Goal: Information Seeking & Learning: Check status

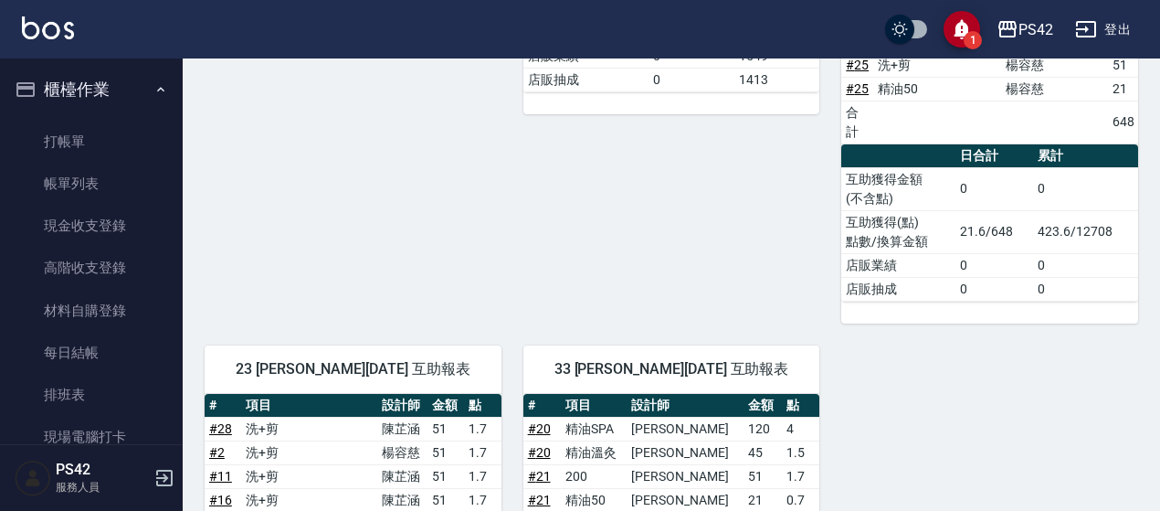
scroll to position [448, 0]
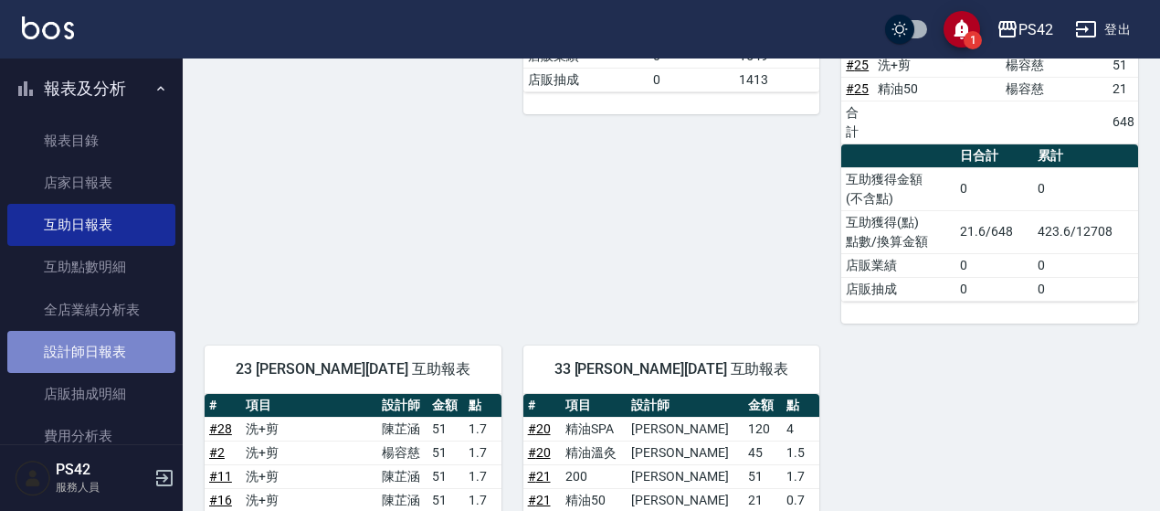
click at [113, 342] on link "設計師日報表" at bounding box center [91, 352] width 168 height 42
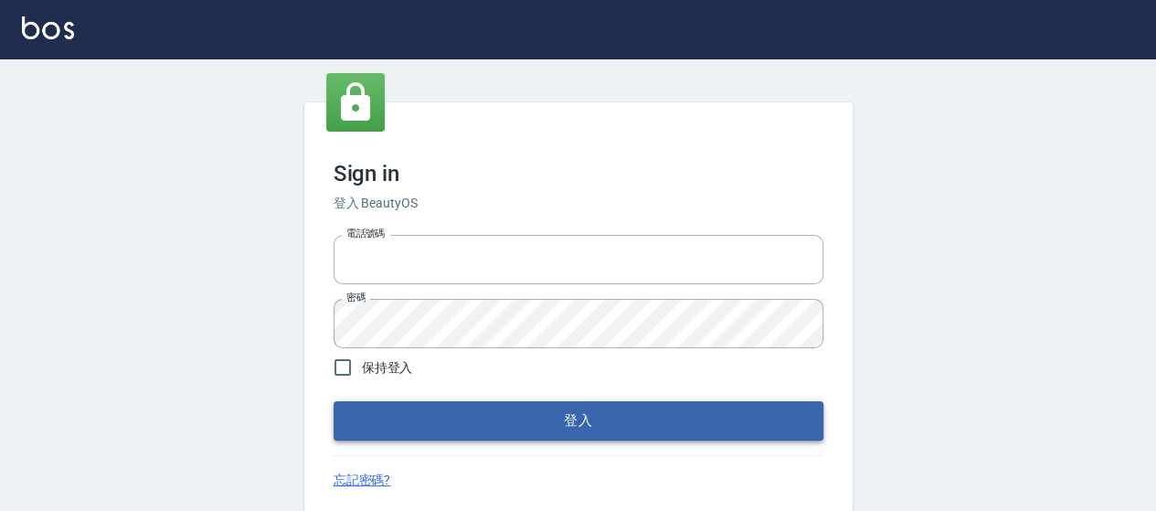
type input "0426657169"
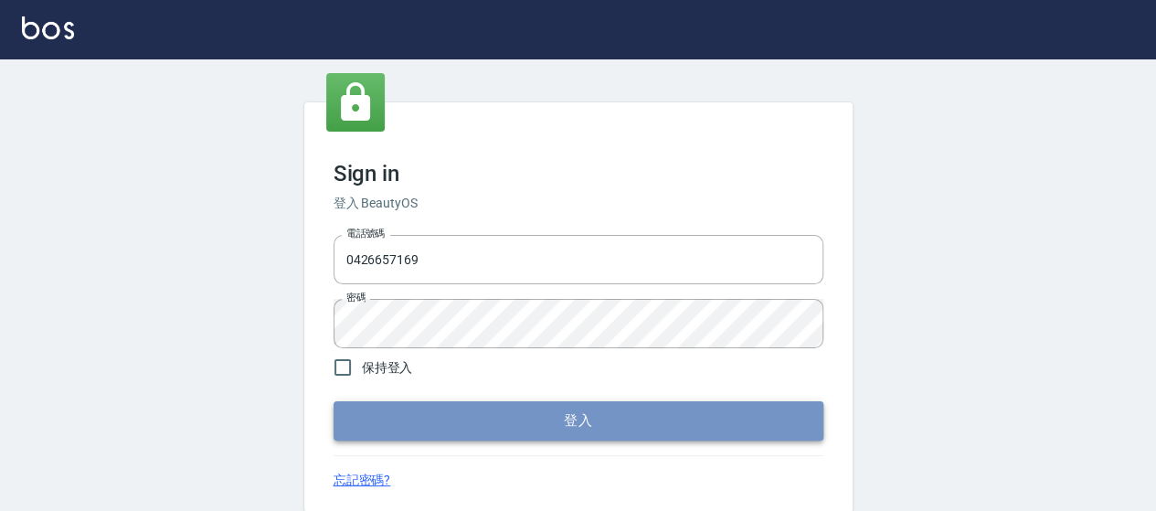
click at [427, 427] on button "登入" at bounding box center [578, 420] width 490 height 38
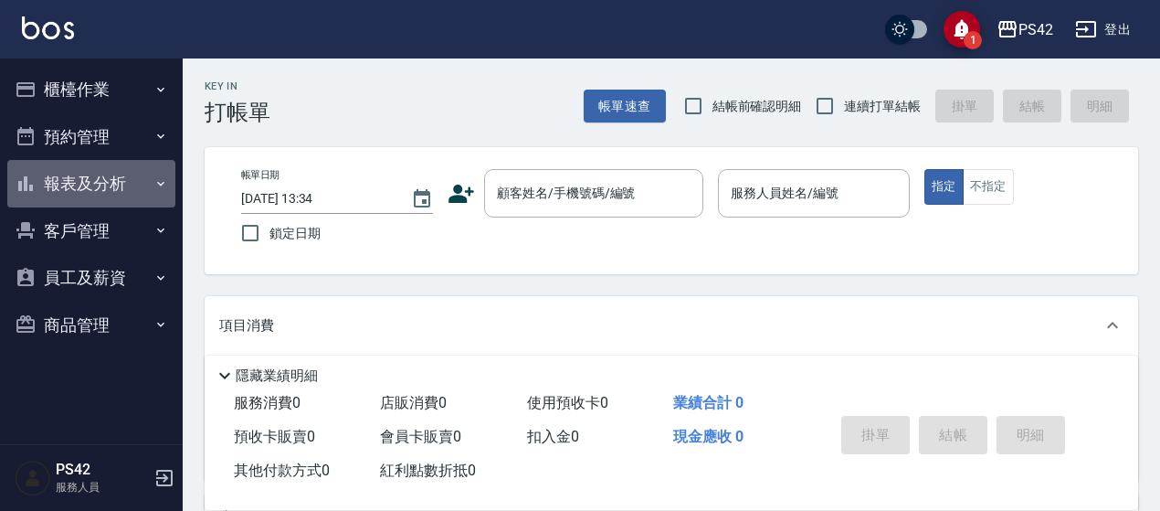
click at [80, 190] on button "報表及分析" at bounding box center [91, 183] width 168 height 47
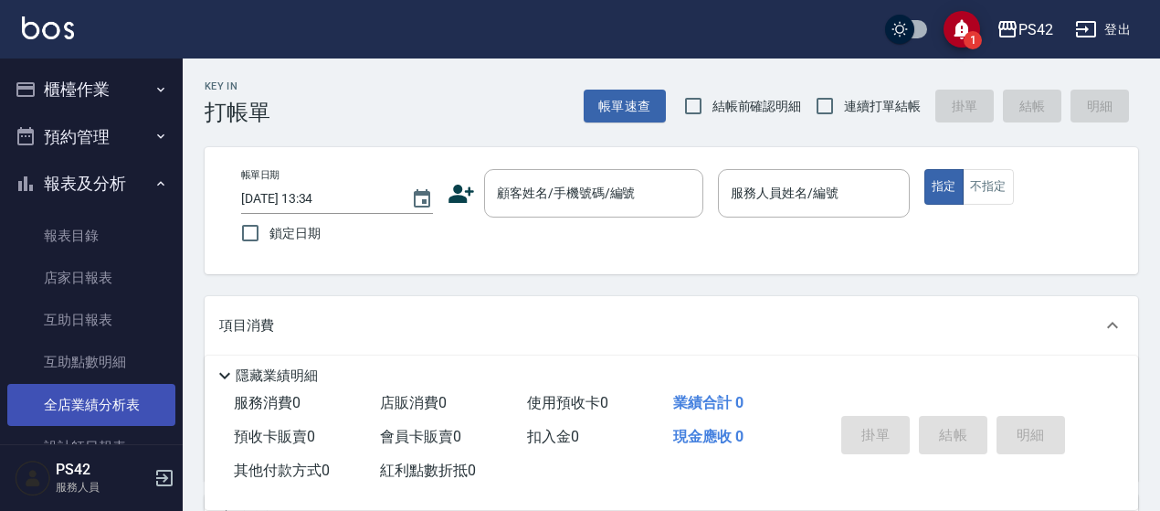
scroll to position [183, 0]
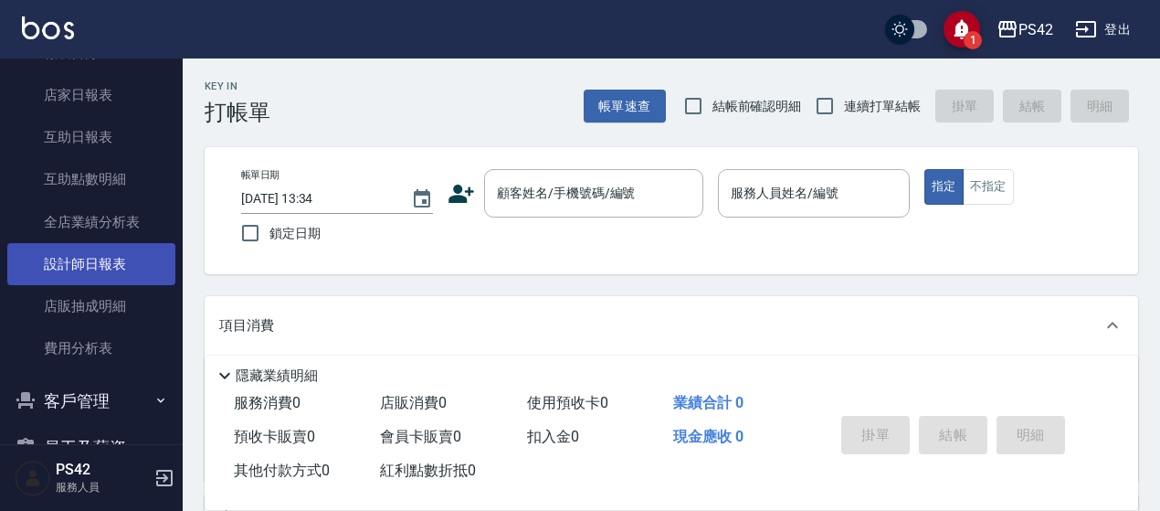
click at [60, 271] on link "設計師日報表" at bounding box center [91, 264] width 168 height 42
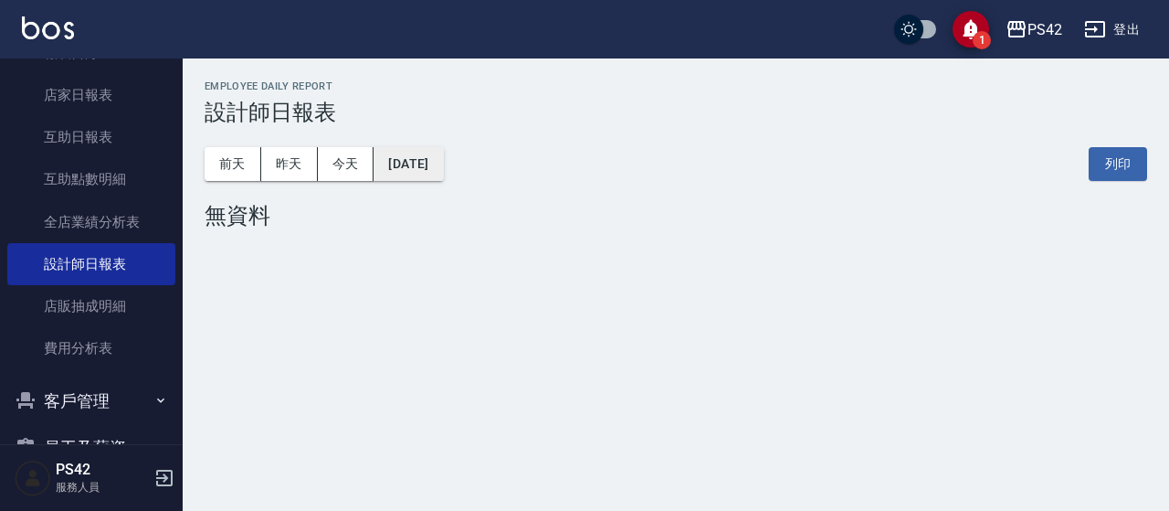
click at [427, 166] on button "[DATE]" at bounding box center [408, 164] width 69 height 34
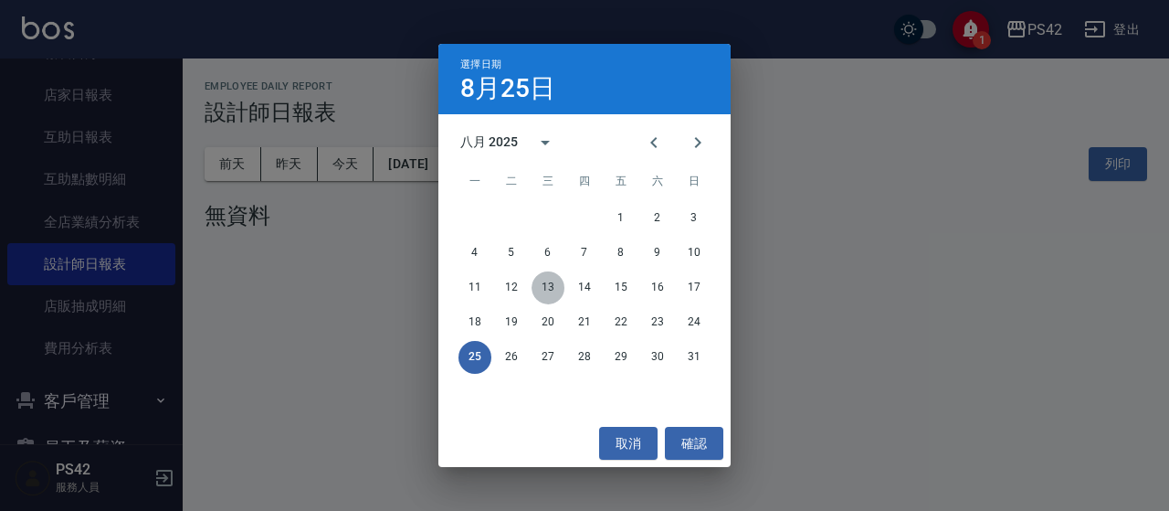
click at [555, 290] on button "13" at bounding box center [548, 287] width 33 height 33
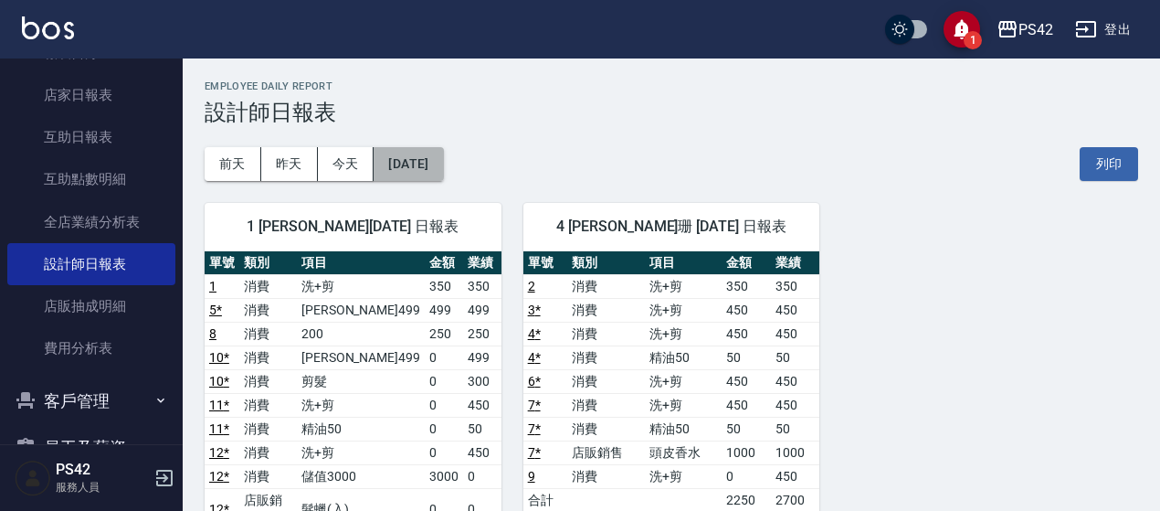
click at [443, 175] on button "[DATE]" at bounding box center [408, 164] width 69 height 34
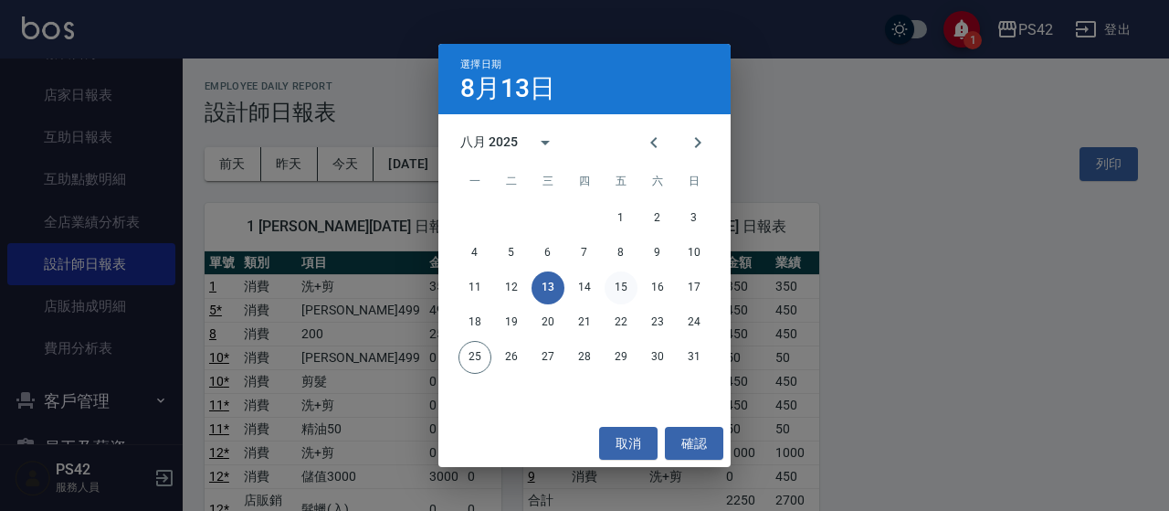
click at [627, 291] on button "15" at bounding box center [621, 287] width 33 height 33
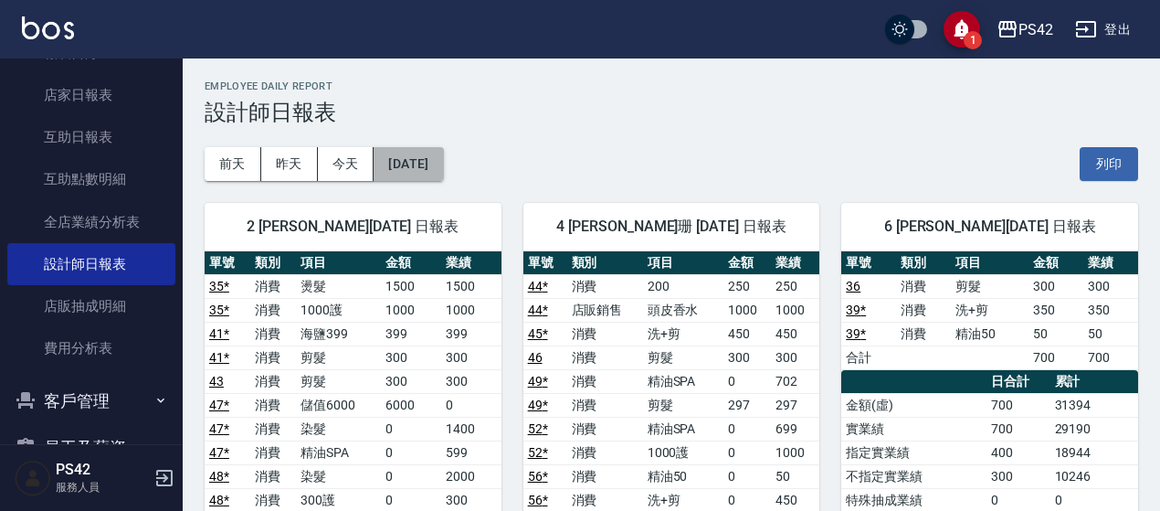
click at [443, 156] on button "[DATE]" at bounding box center [408, 164] width 69 height 34
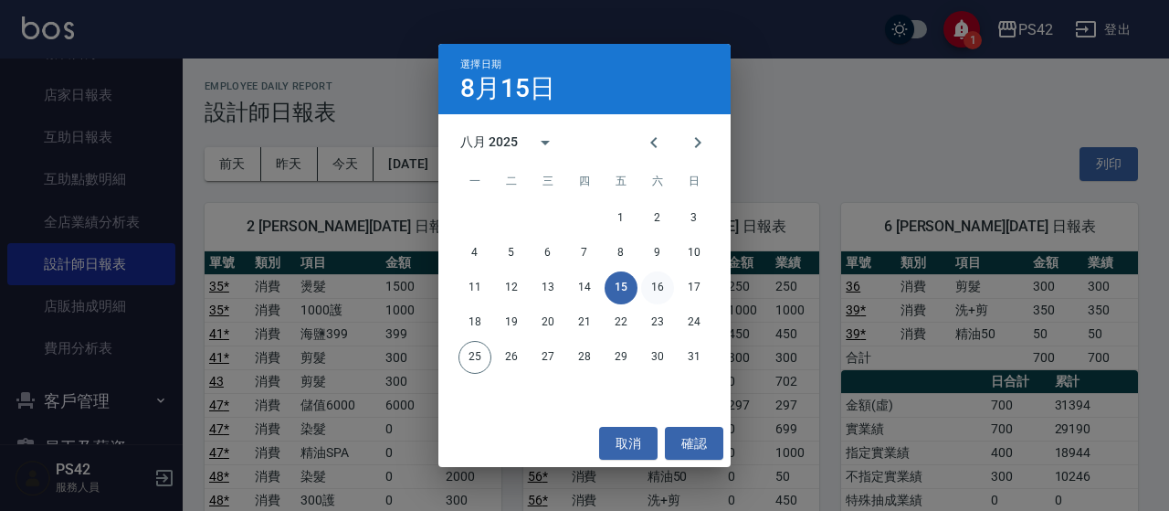
click at [654, 299] on button "16" at bounding box center [657, 287] width 33 height 33
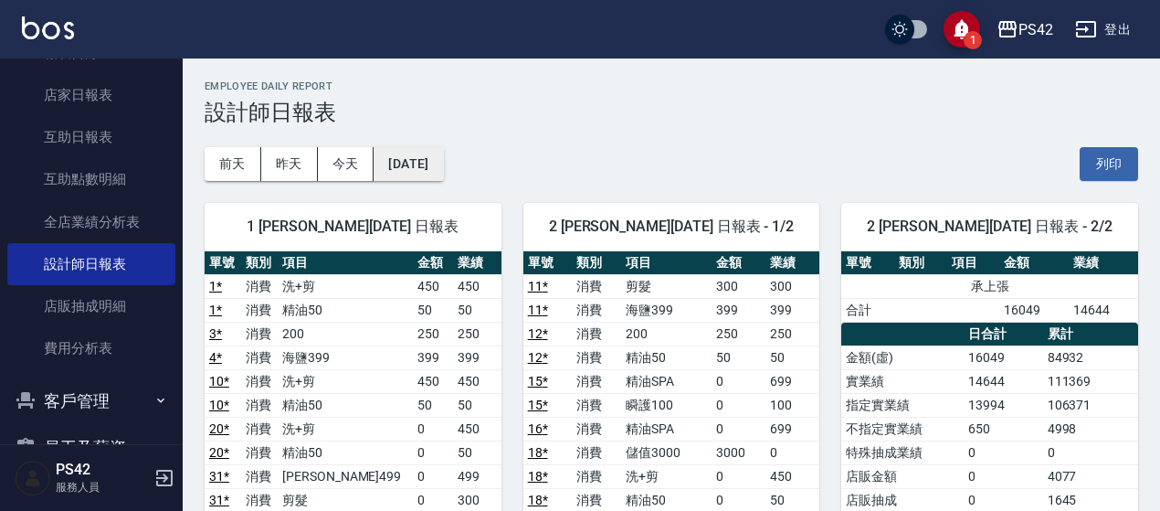
click at [443, 166] on button "[DATE]" at bounding box center [408, 164] width 69 height 34
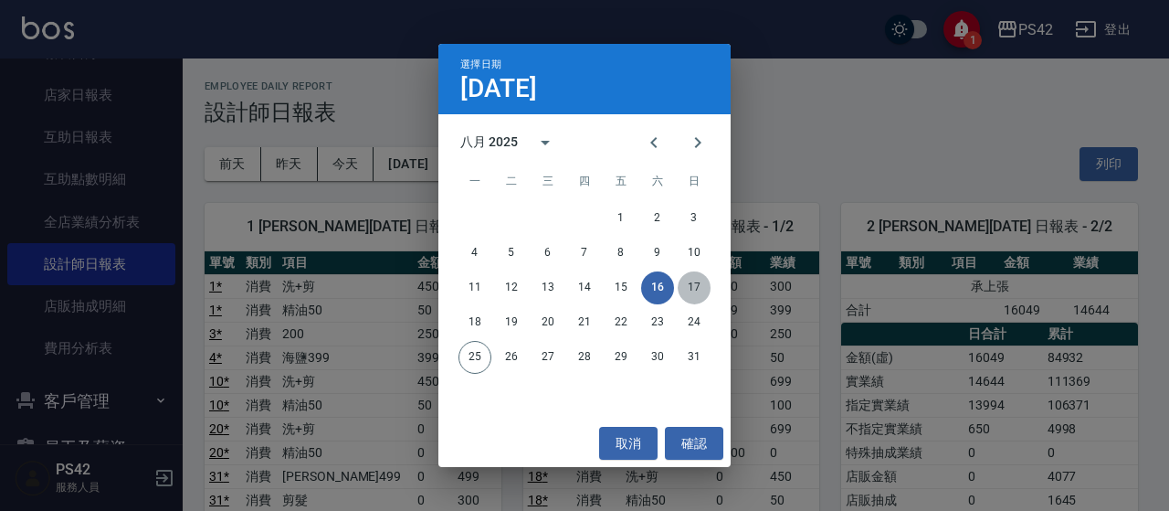
click at [685, 295] on button "17" at bounding box center [694, 287] width 33 height 33
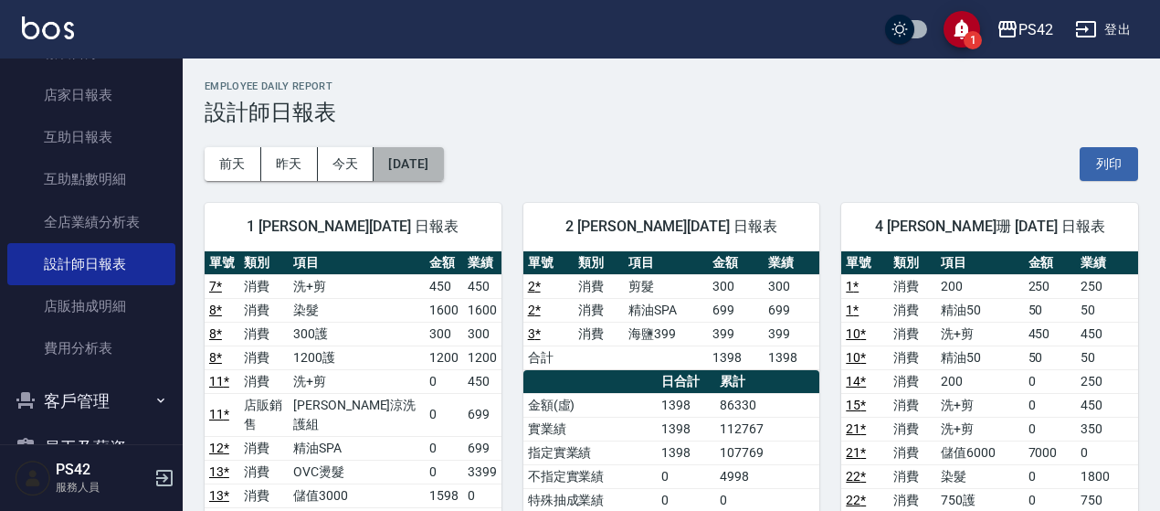
click at [443, 154] on button "[DATE]" at bounding box center [408, 164] width 69 height 34
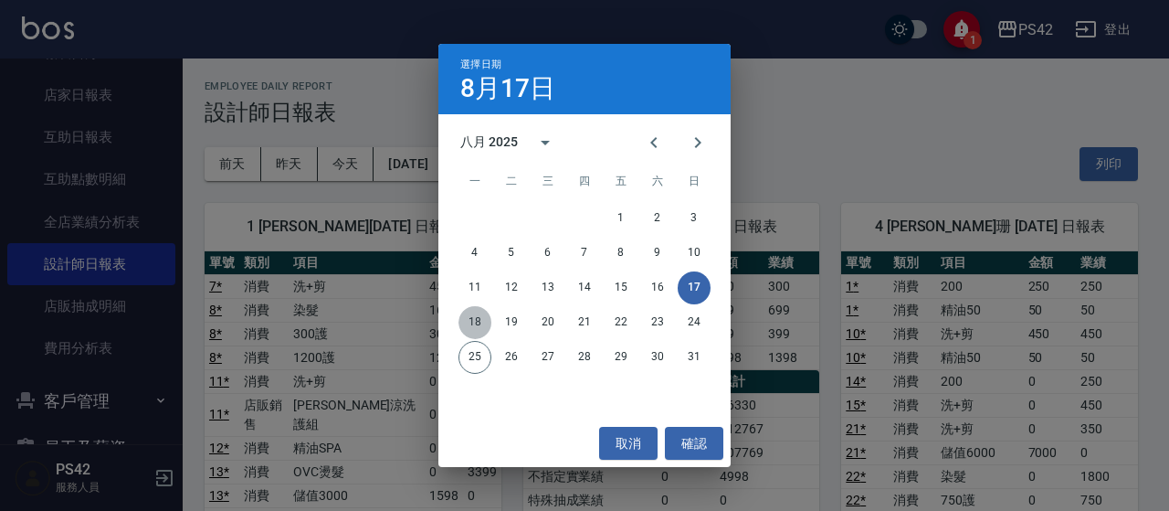
click at [481, 324] on button "18" at bounding box center [475, 322] width 33 height 33
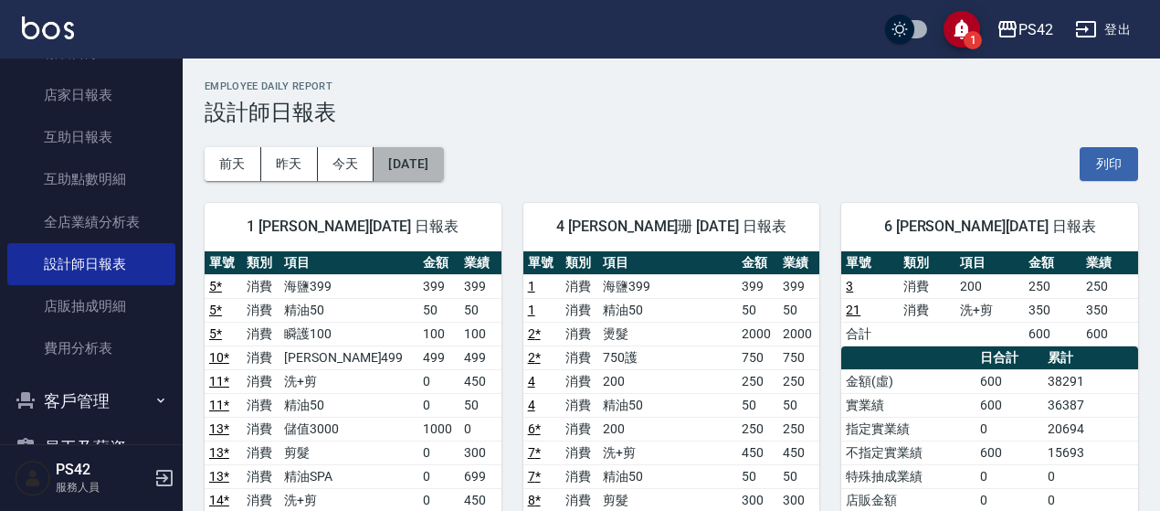
click at [443, 176] on button "[DATE]" at bounding box center [408, 164] width 69 height 34
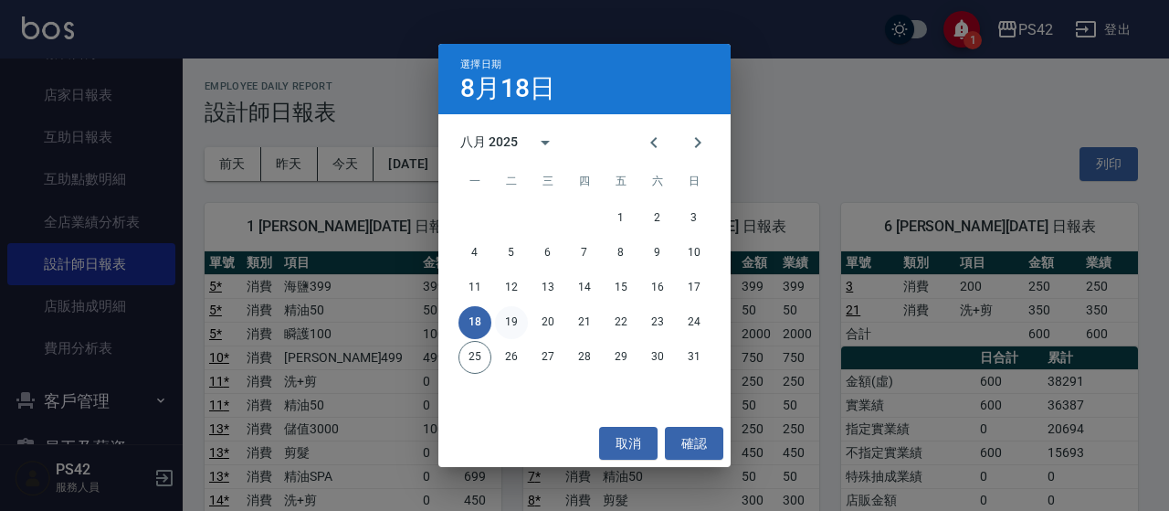
click at [522, 325] on button "19" at bounding box center [511, 322] width 33 height 33
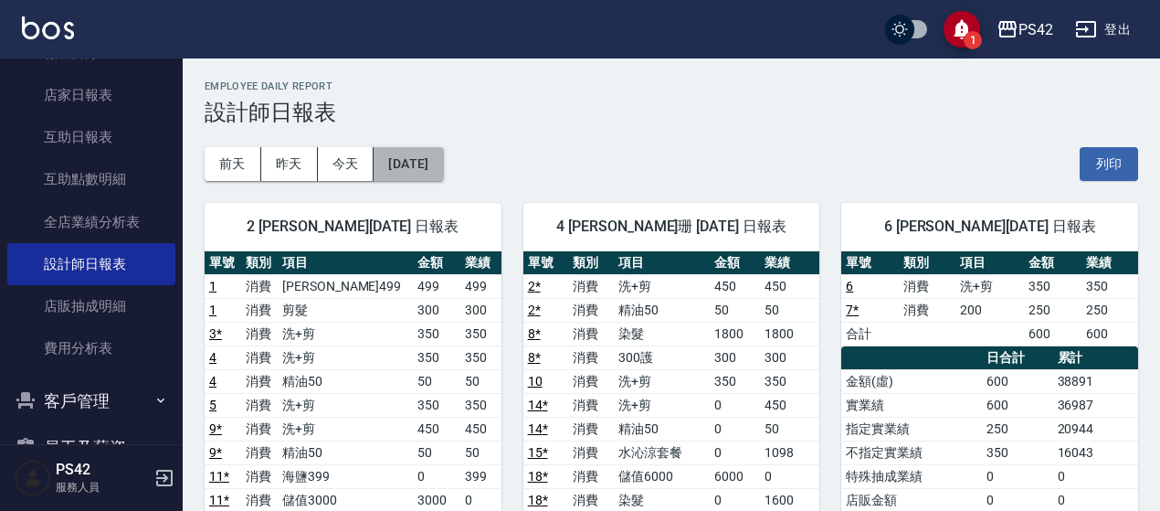
click at [443, 154] on button "[DATE]" at bounding box center [408, 164] width 69 height 34
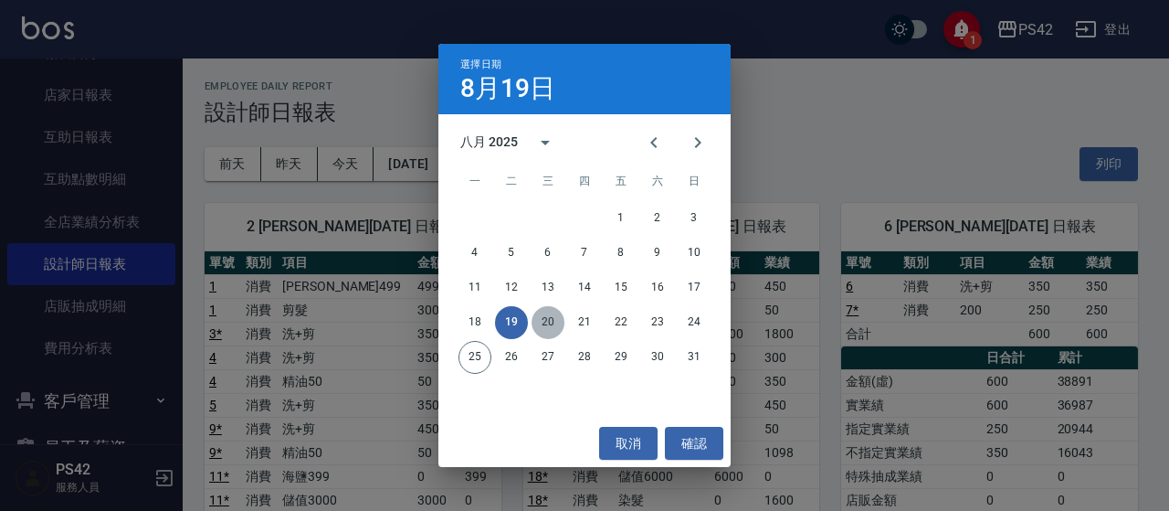
click at [551, 316] on button "20" at bounding box center [548, 322] width 33 height 33
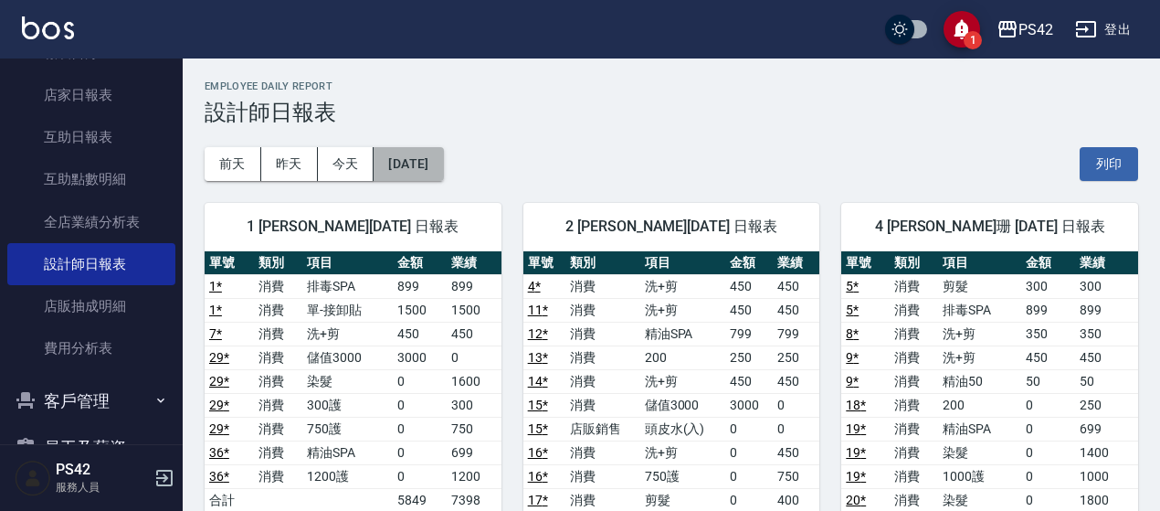
click at [443, 173] on button "[DATE]" at bounding box center [408, 164] width 69 height 34
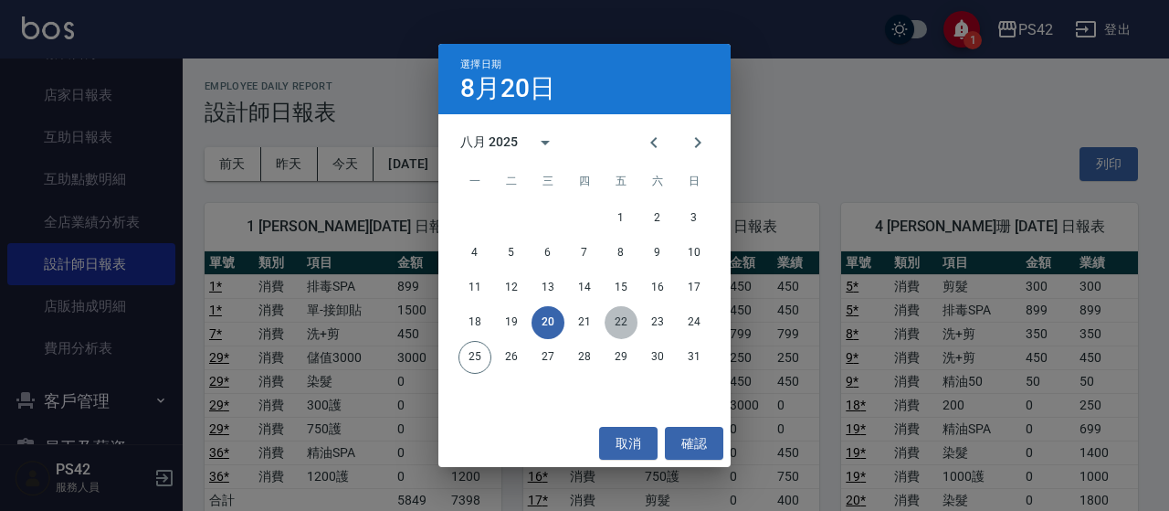
click at [632, 322] on button "22" at bounding box center [621, 322] width 33 height 33
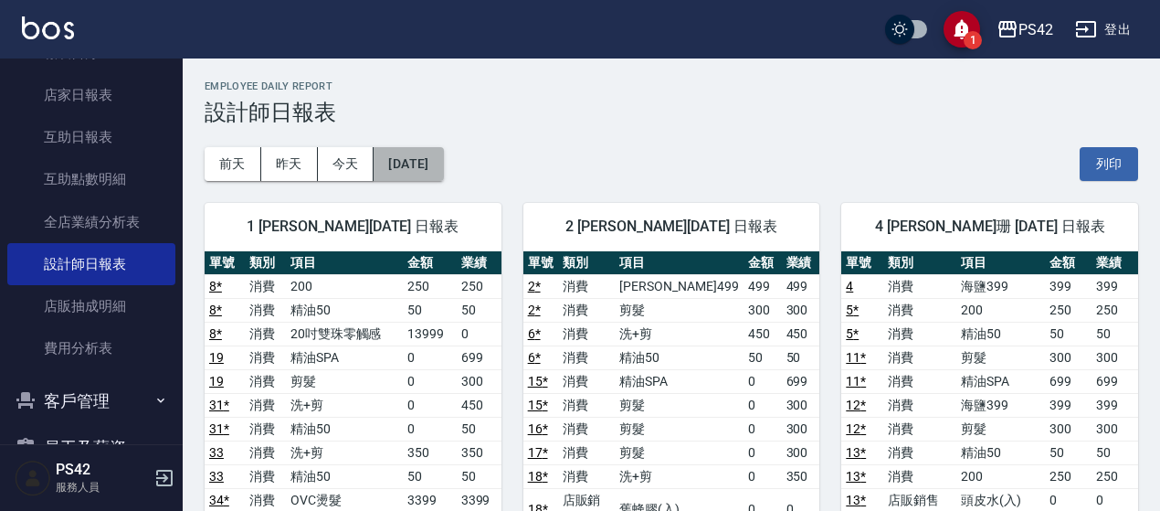
click at [443, 170] on button "[DATE]" at bounding box center [408, 164] width 69 height 34
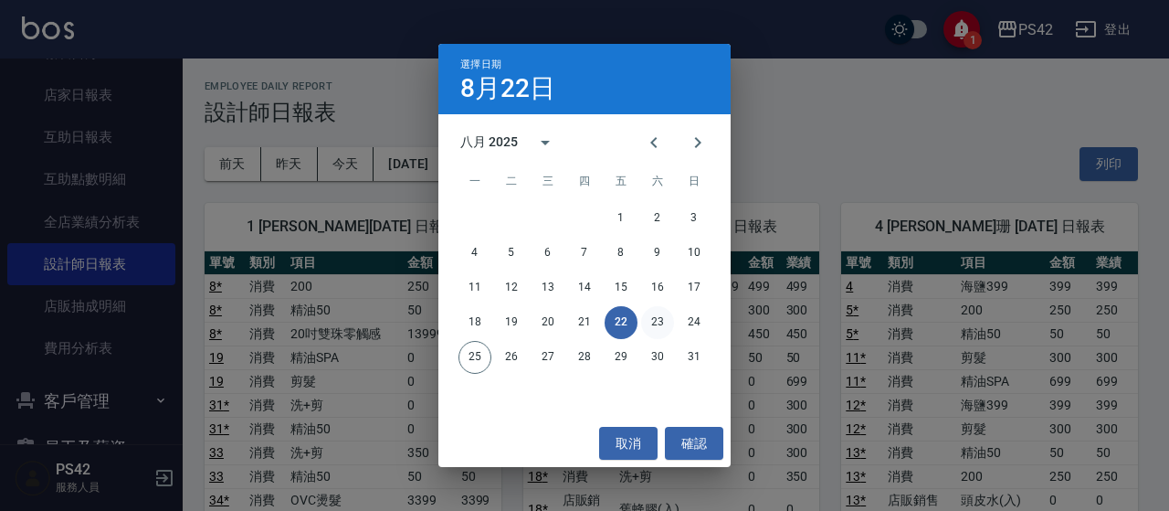
click at [661, 325] on button "23" at bounding box center [657, 322] width 33 height 33
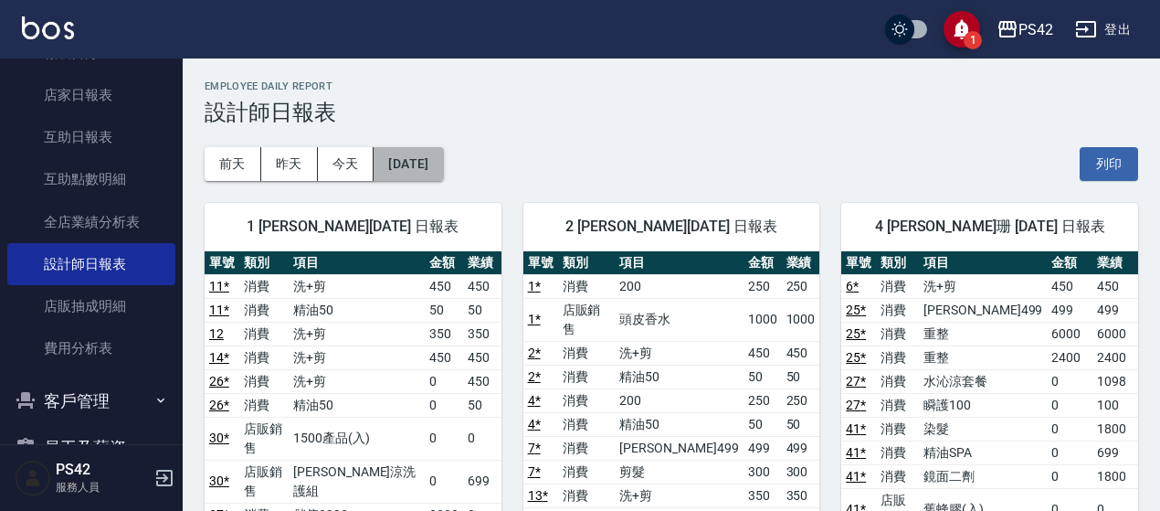
click at [443, 162] on button "[DATE]" at bounding box center [408, 164] width 69 height 34
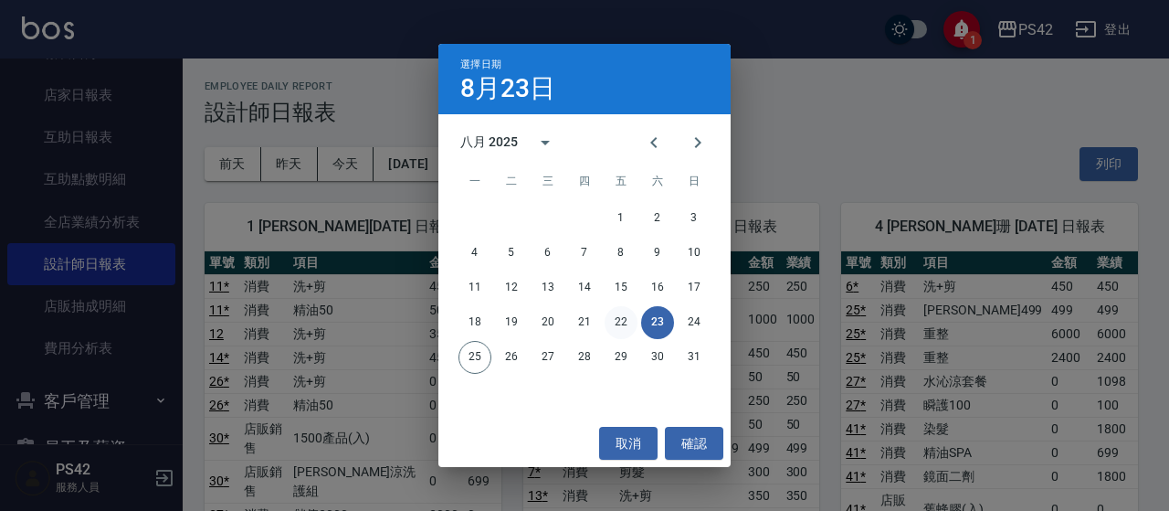
click at [624, 328] on button "22" at bounding box center [621, 322] width 33 height 33
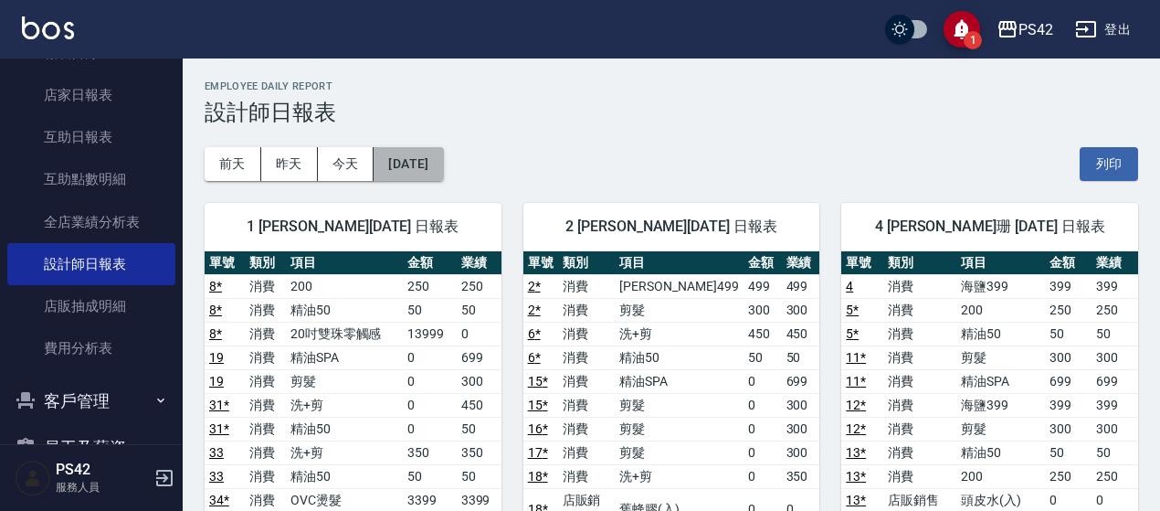
click at [443, 162] on button "[DATE]" at bounding box center [408, 164] width 69 height 34
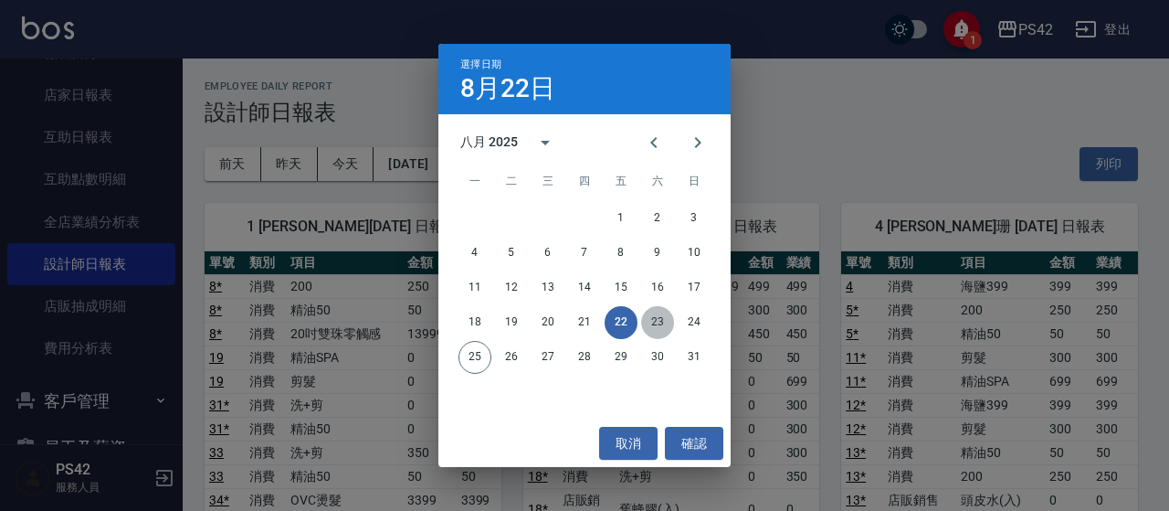
click at [659, 319] on button "23" at bounding box center [657, 322] width 33 height 33
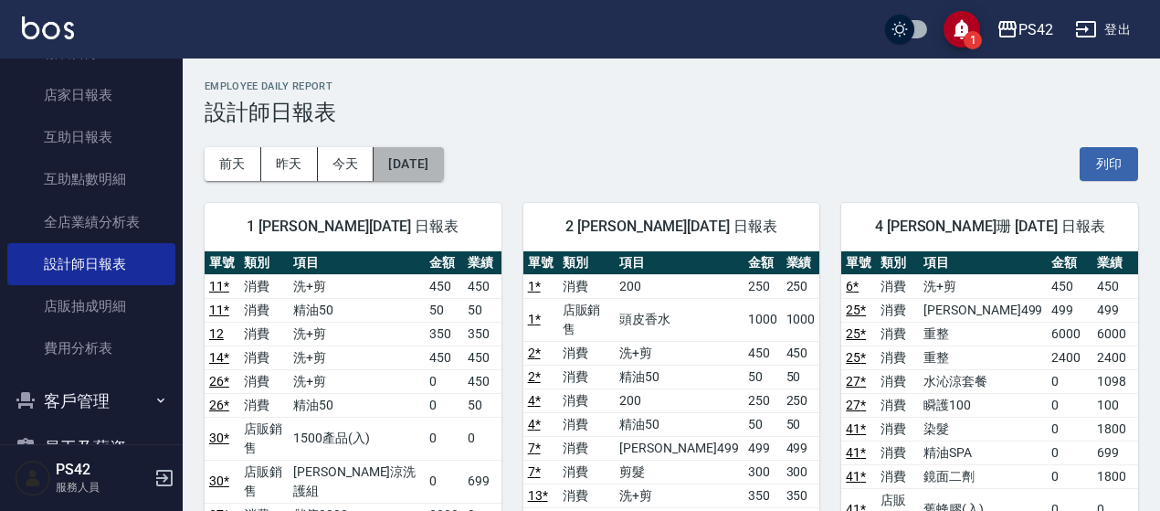
click at [443, 180] on button "[DATE]" at bounding box center [408, 164] width 69 height 34
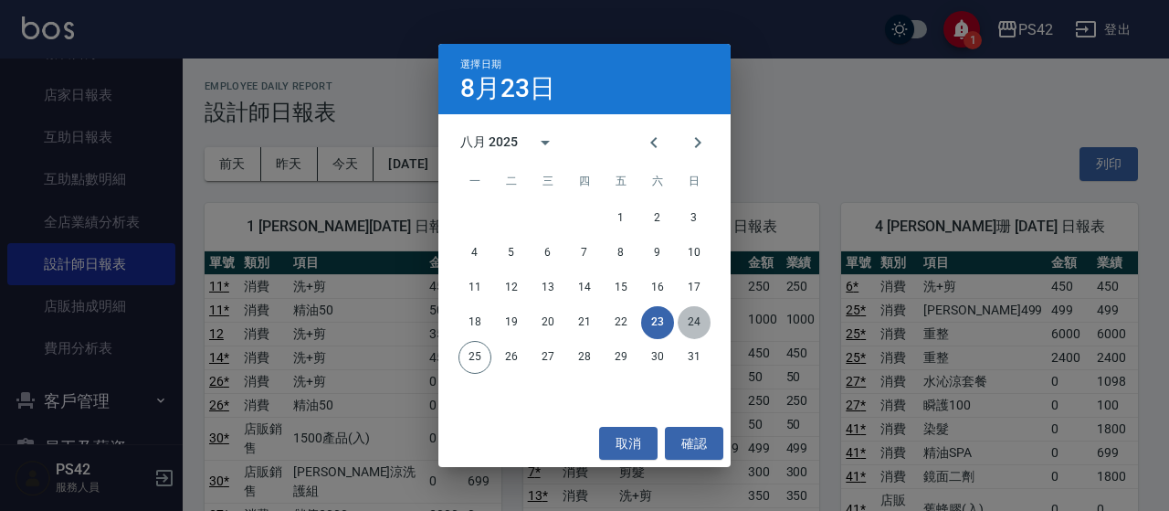
click at [697, 333] on button "24" at bounding box center [694, 322] width 33 height 33
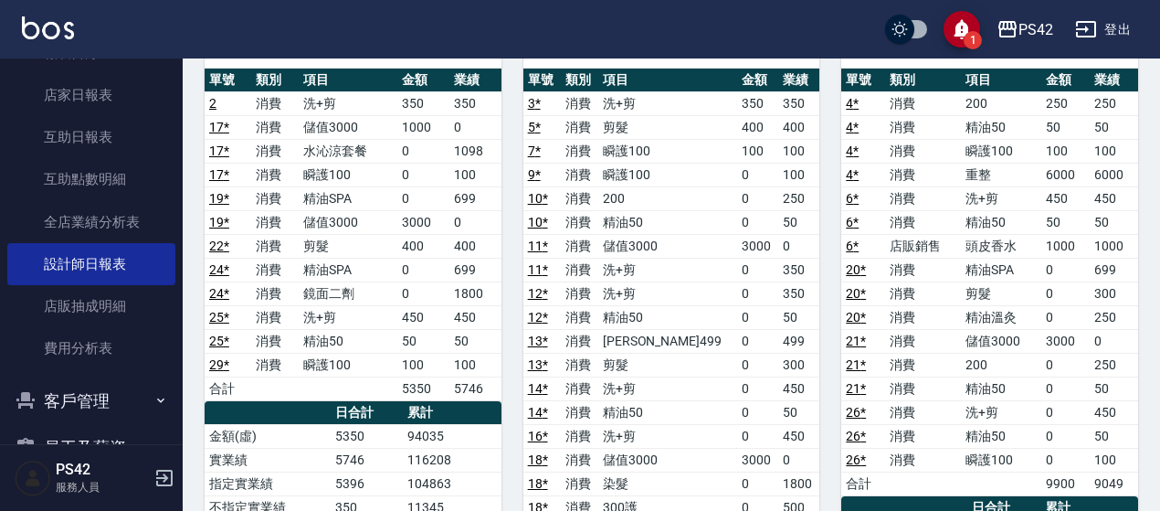
scroll to position [457, 0]
